Goal: Communication & Community: Answer question/provide support

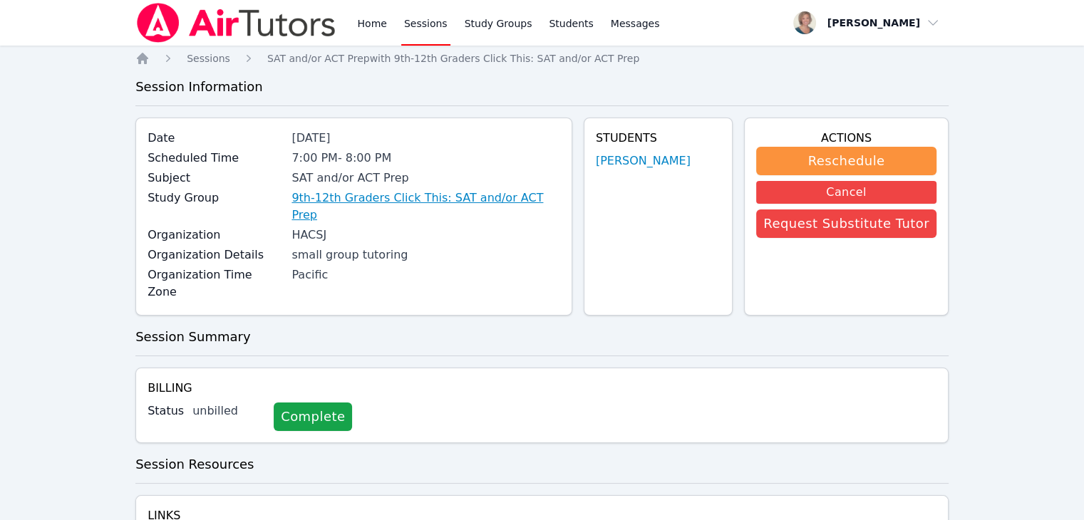
click at [435, 203] on link "9th-12th Graders Click This: SAT and/or ACT Prep" at bounding box center [425, 207] width 268 height 34
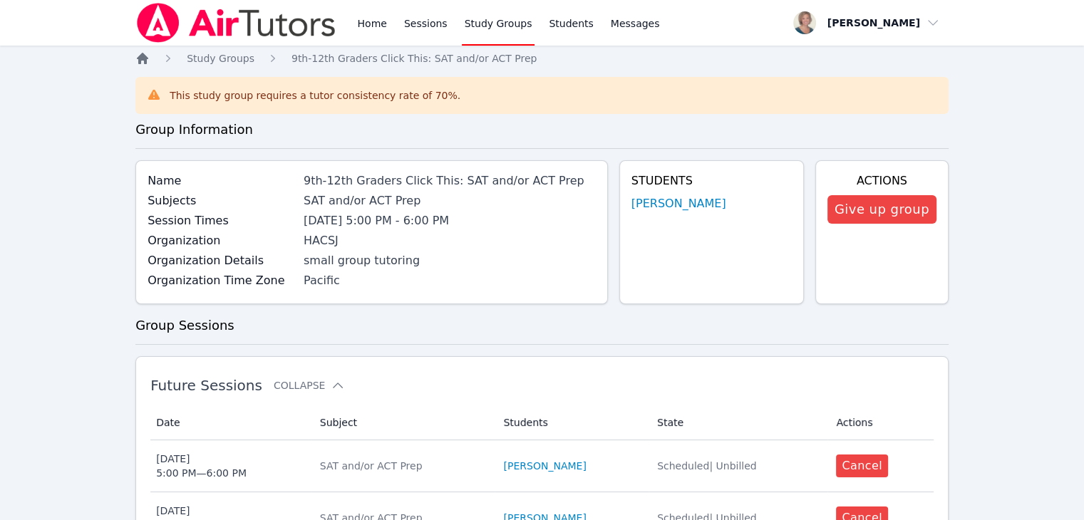
click at [143, 58] on icon "Breadcrumb" at bounding box center [142, 58] width 11 height 11
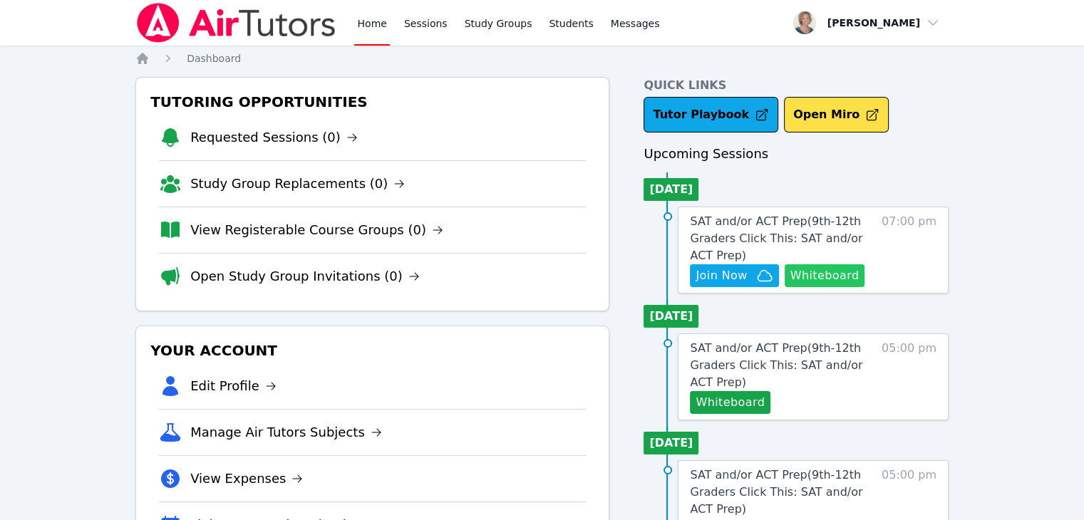
click at [825, 272] on button "Whiteboard" at bounding box center [825, 275] width 81 height 23
click at [743, 273] on span "Join Now" at bounding box center [721, 275] width 51 height 17
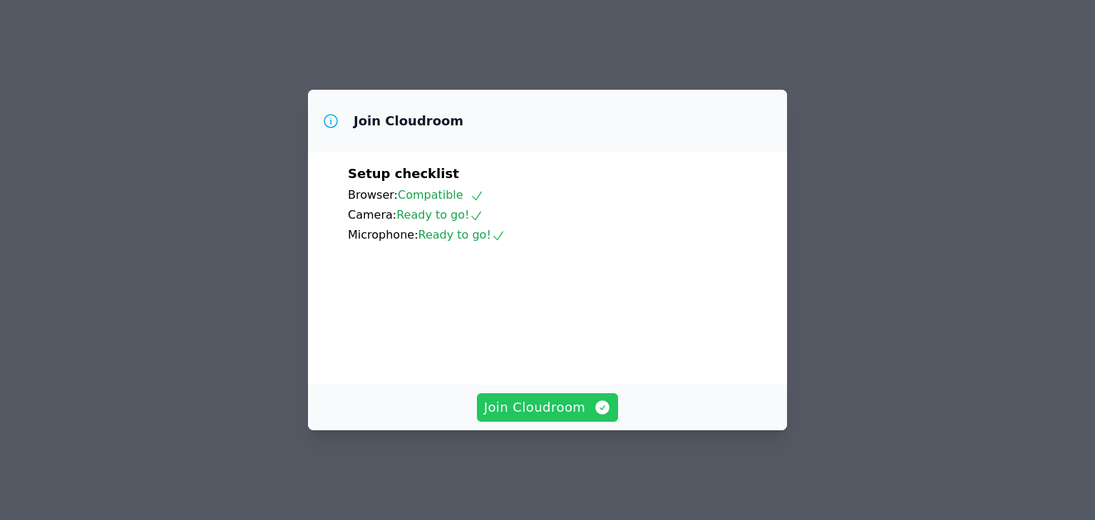
click at [533, 422] on button "Join Cloudroom" at bounding box center [548, 407] width 142 height 29
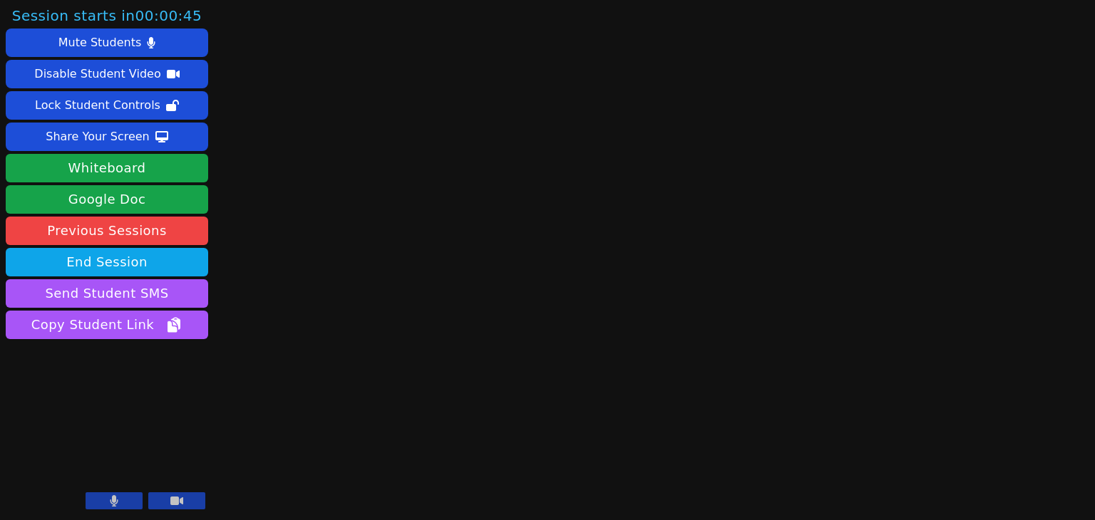
click at [110, 502] on icon at bounding box center [114, 500] width 9 height 11
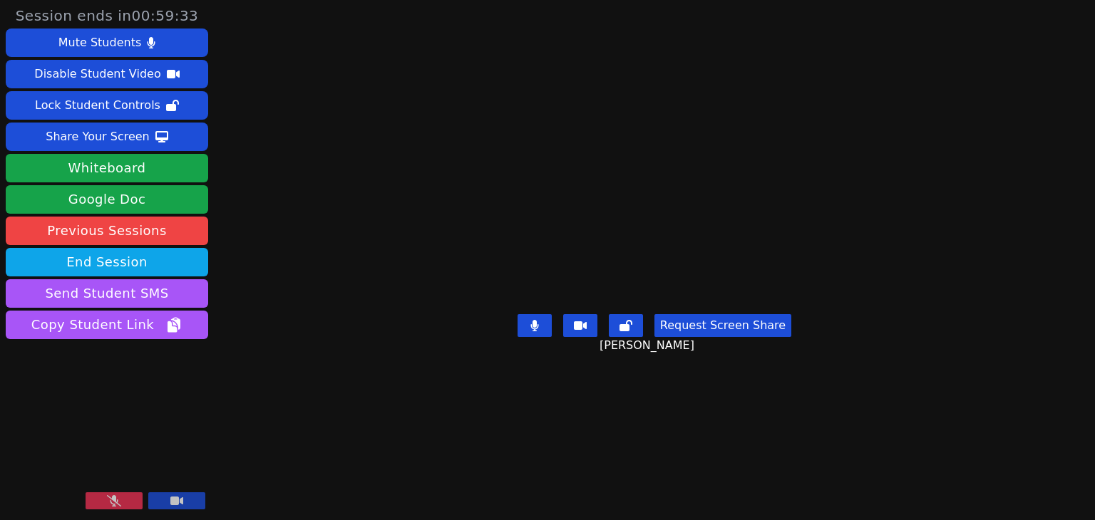
click at [109, 502] on icon at bounding box center [114, 500] width 14 height 11
